Goal: Transaction & Acquisition: Purchase product/service

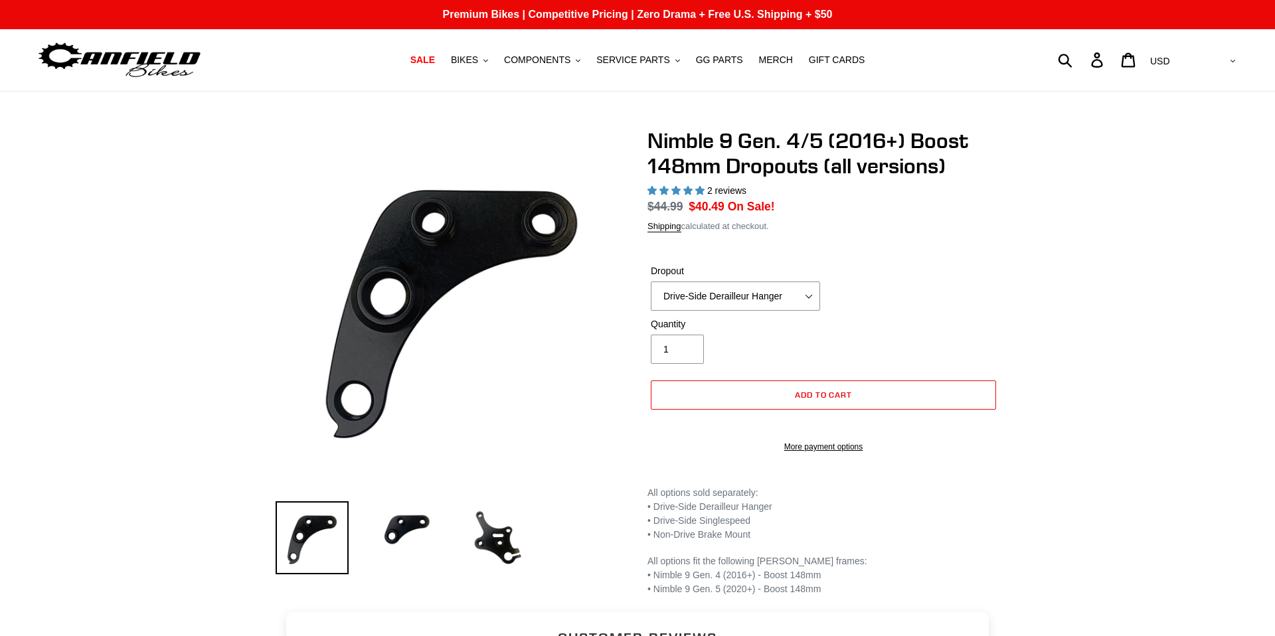
select select "highest-rating"
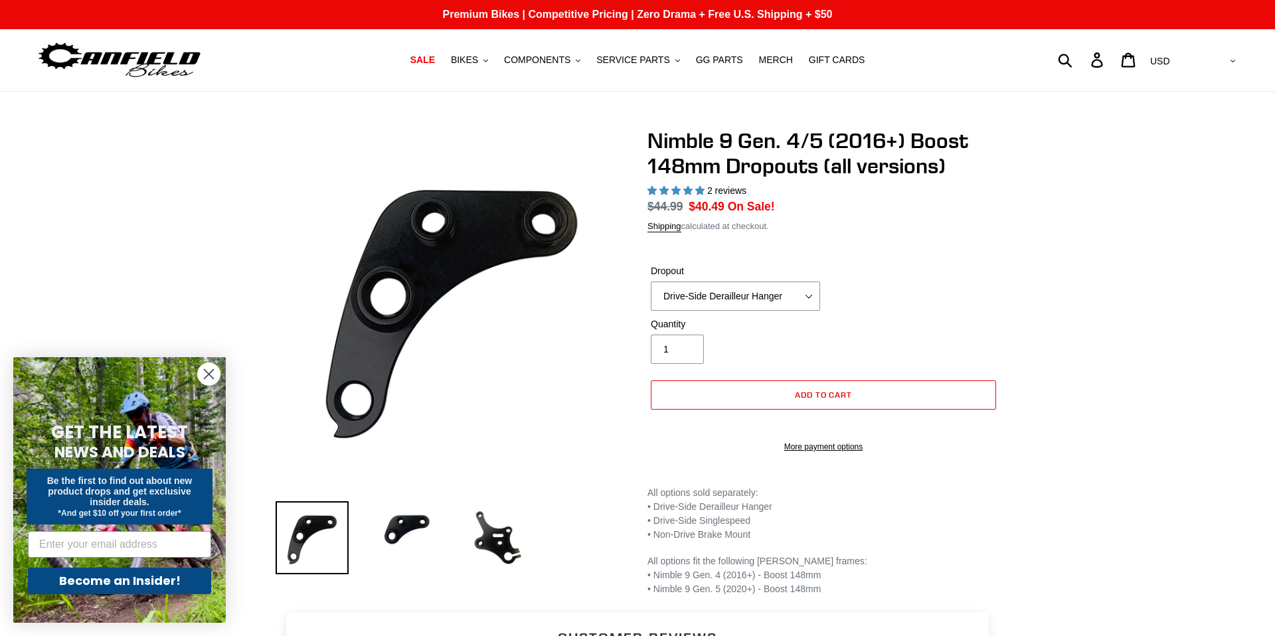
scroll to position [4, 0]
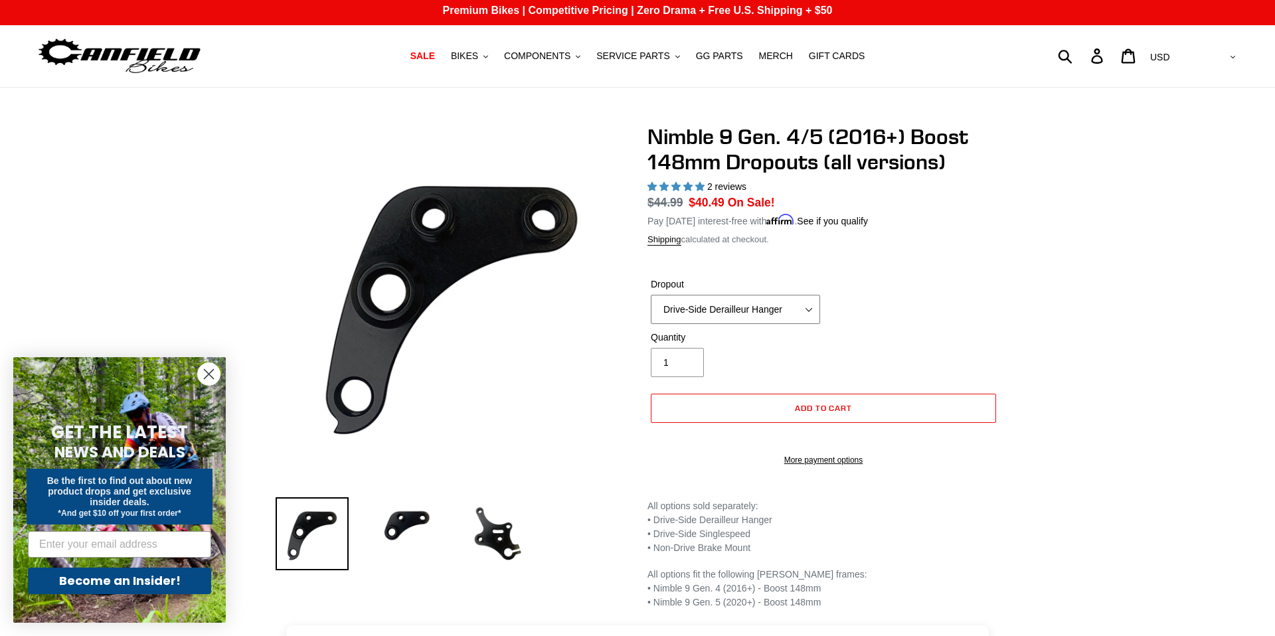
click at [715, 312] on select "Drive-Side Derailleur Hanger Drive-Side Singlespeed Non-Drive Brake Mount" at bounding box center [735, 309] width 169 height 29
click at [651, 295] on select "Drive-Side Derailleur Hanger Drive-Side Singlespeed Non-Drive Brake Mount" at bounding box center [735, 309] width 169 height 29
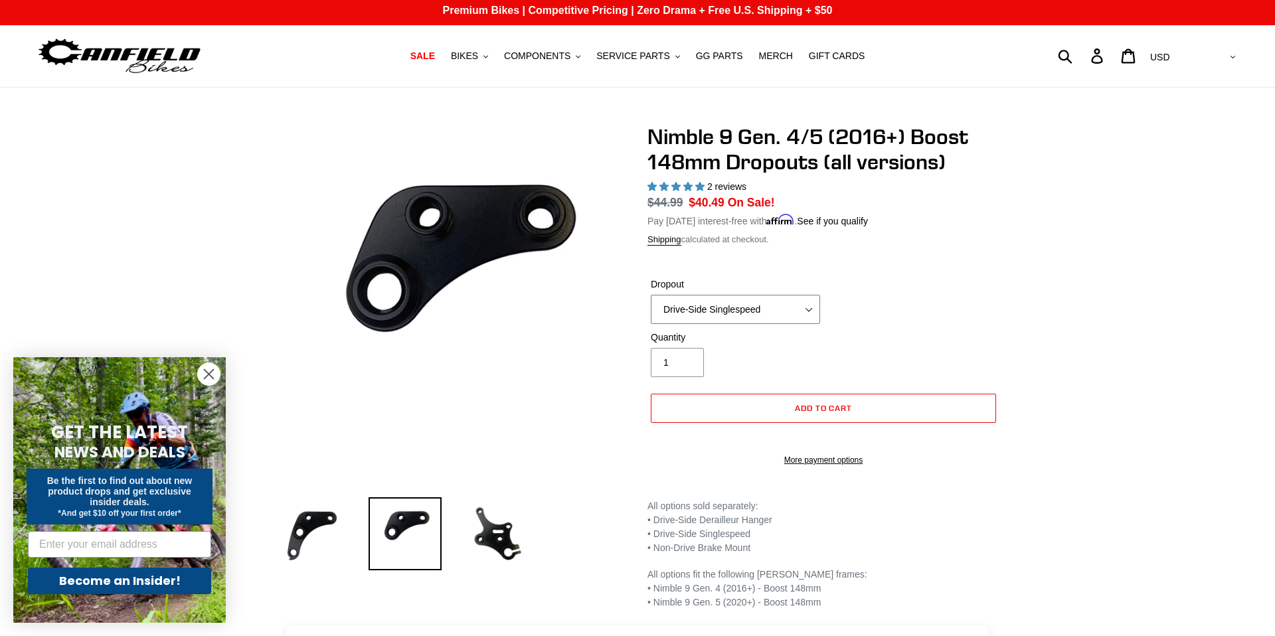
click at [731, 303] on select "Drive-Side Derailleur Hanger Drive-Side Singlespeed Non-Drive Brake Mount" at bounding box center [735, 309] width 169 height 29
click at [651, 295] on select "Drive-Side Derailleur Hanger Drive-Side Singlespeed Non-Drive Brake Mount" at bounding box center [735, 309] width 169 height 29
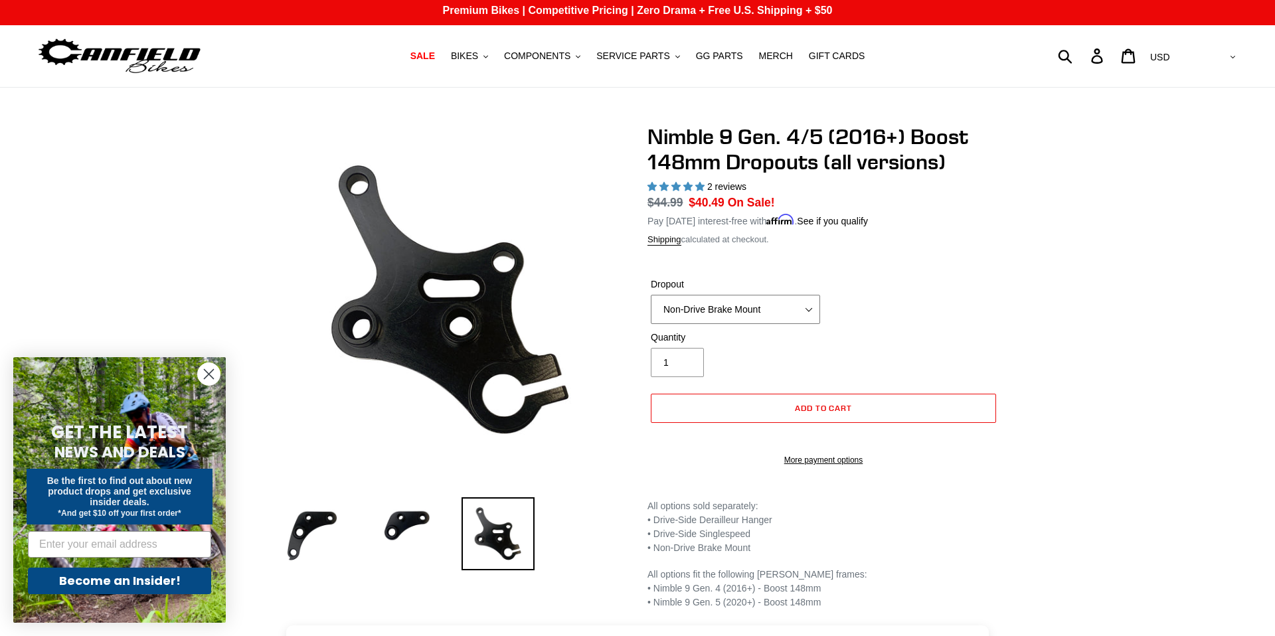
click at [706, 306] on select "Drive-Side Derailleur Hanger Drive-Side Singlespeed Non-Drive Brake Mount" at bounding box center [735, 309] width 169 height 29
select select "Drive-Side Derailleur Hanger"
click at [651, 295] on select "Drive-Side Derailleur Hanger Drive-Side Singlespeed Non-Drive Brake Mount" at bounding box center [735, 309] width 169 height 29
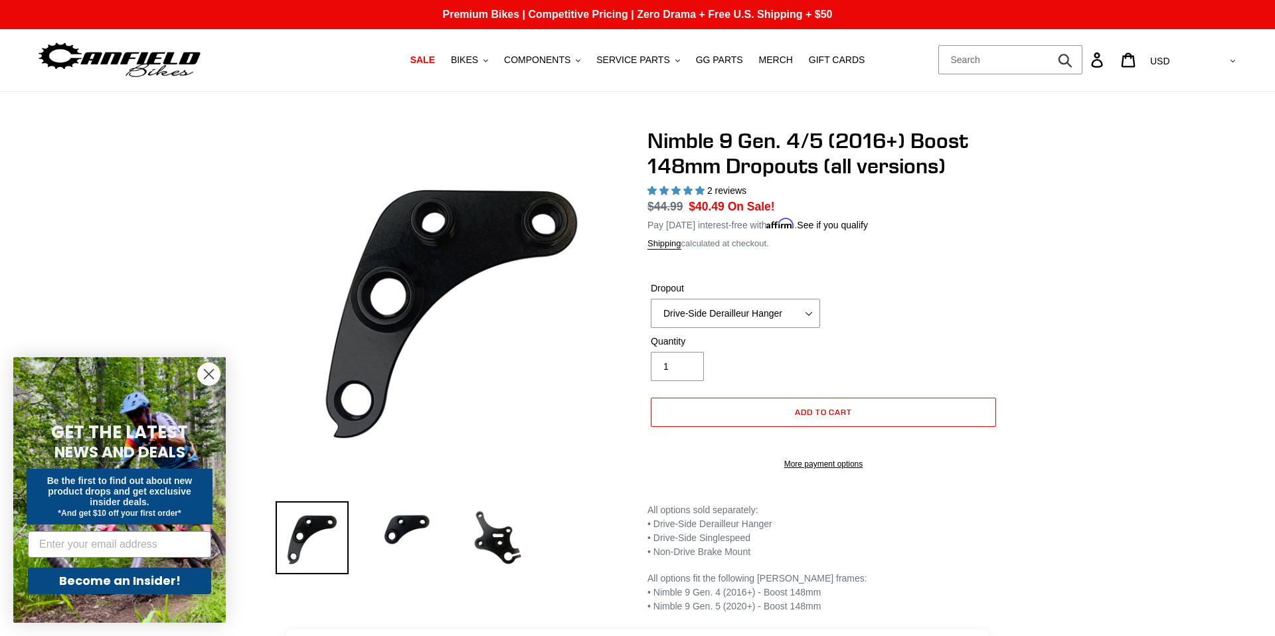
click at [1083, 60] on form "Submit" at bounding box center [1010, 59] width 145 height 29
type input "transmission"
click at [1050, 45] on button "Submit" at bounding box center [1066, 59] width 33 height 29
